Goal: Use online tool/utility: Utilize a website feature to perform a specific function

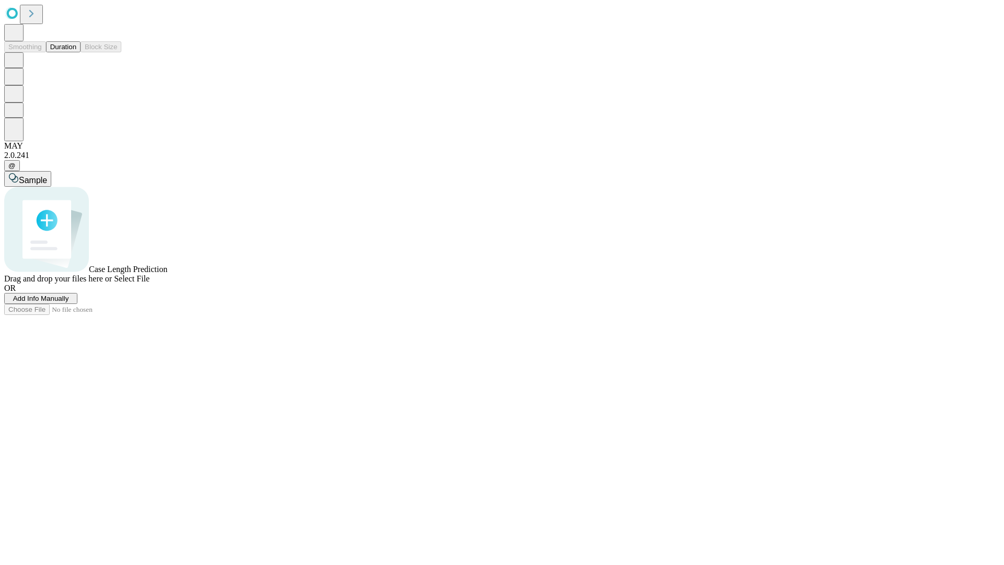
click at [76, 52] on button "Duration" at bounding box center [63, 46] width 35 height 11
click at [47, 176] on span "Sample" at bounding box center [33, 180] width 28 height 9
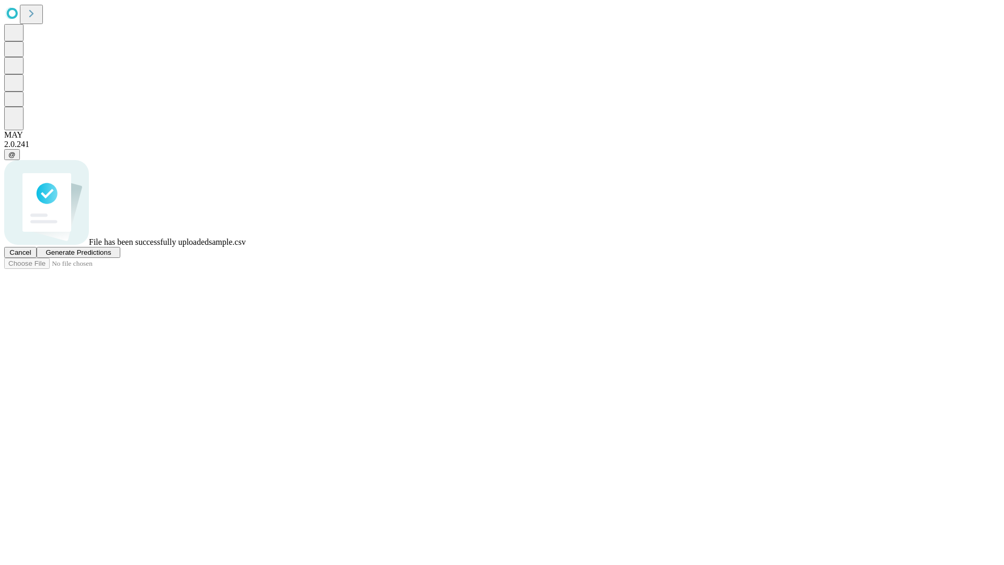
click at [111, 256] on span "Generate Predictions" at bounding box center [78, 252] width 65 height 8
